Goal: Task Accomplishment & Management: Complete application form

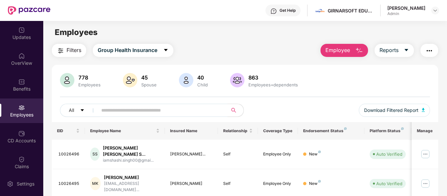
click at [360, 49] on img "button" at bounding box center [359, 51] width 8 height 8
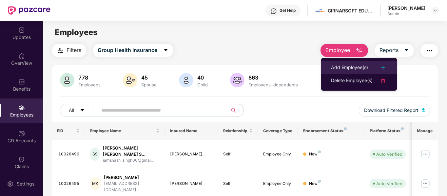
click at [356, 66] on div "Add Employee(s)" at bounding box center [349, 68] width 37 height 8
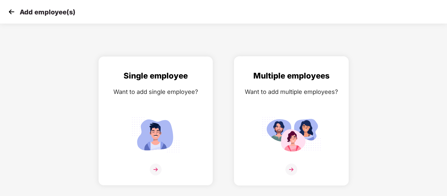
click at [276, 124] on img at bounding box center [291, 134] width 59 height 41
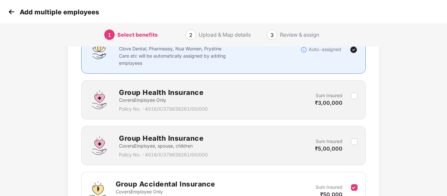
scroll to position [138, 0]
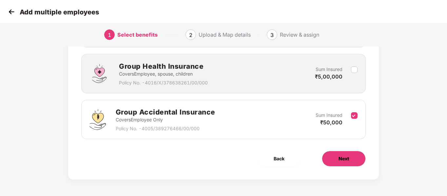
click at [348, 160] on span "Next" at bounding box center [344, 158] width 10 height 7
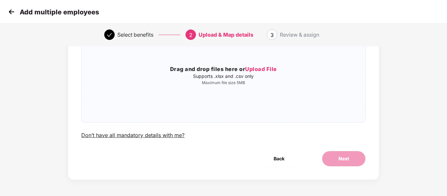
scroll to position [0, 0]
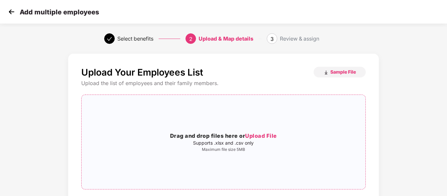
click at [286, 134] on h3 "Drag and drop files here or Upload File" at bounding box center [224, 136] width 284 height 9
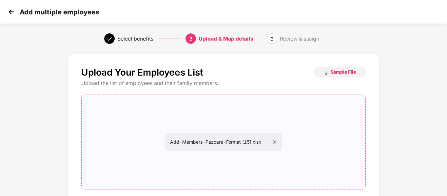
scroll to position [67, 0]
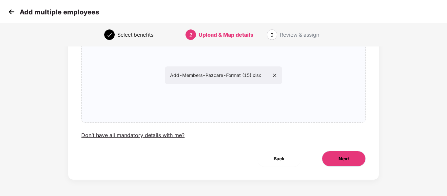
click at [337, 155] on button "Next" at bounding box center [344, 159] width 44 height 16
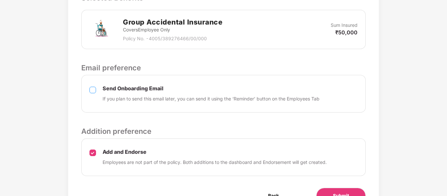
scroll to position [240, 0]
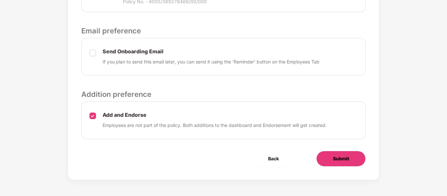
click at [331, 160] on button "Submit" at bounding box center [341, 159] width 50 height 16
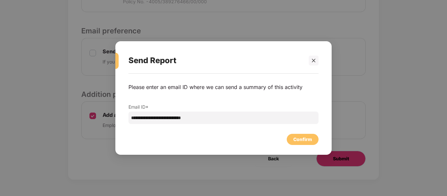
scroll to position [0, 0]
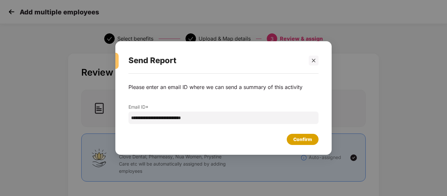
click at [299, 143] on div "Confirm" at bounding box center [302, 139] width 19 height 7
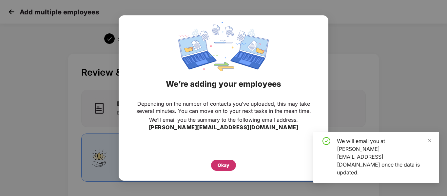
click at [216, 169] on div "Okay" at bounding box center [223, 165] width 25 height 11
